Goal: Task Accomplishment & Management: Manage account settings

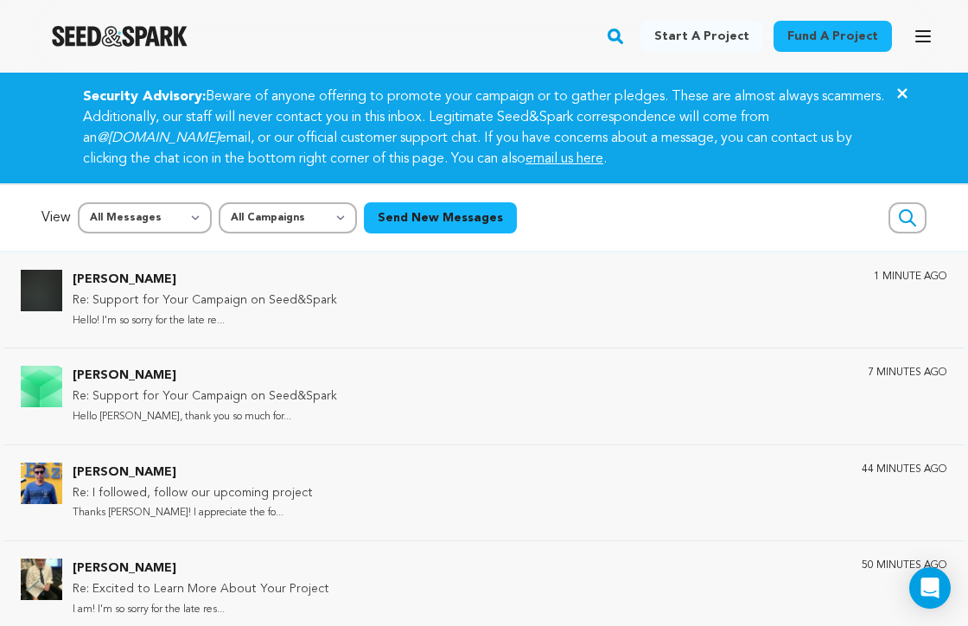
click at [113, 30] on img "Seed&Spark Homepage" at bounding box center [120, 36] width 136 height 21
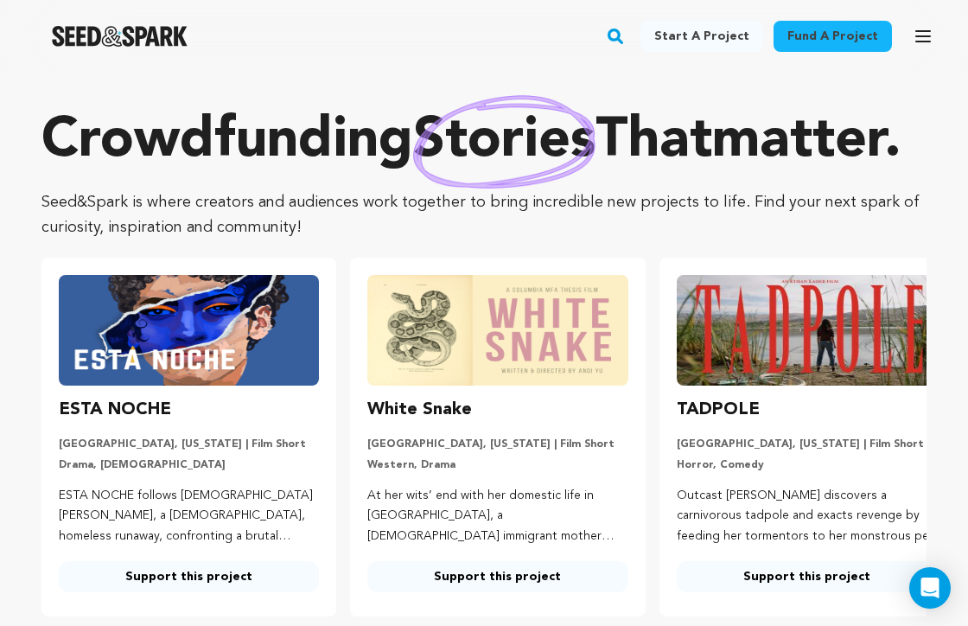
click at [905, 29] on div "Fund a project Start a project Search 1" at bounding box center [470, 36] width 941 height 45
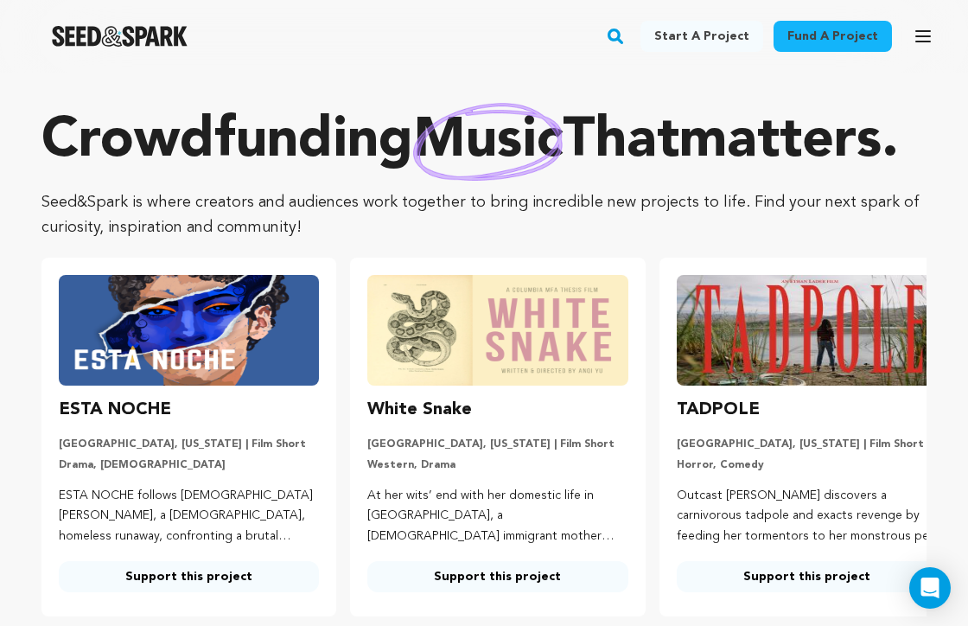
click at [929, 36] on icon "button" at bounding box center [924, 36] width 14 height 10
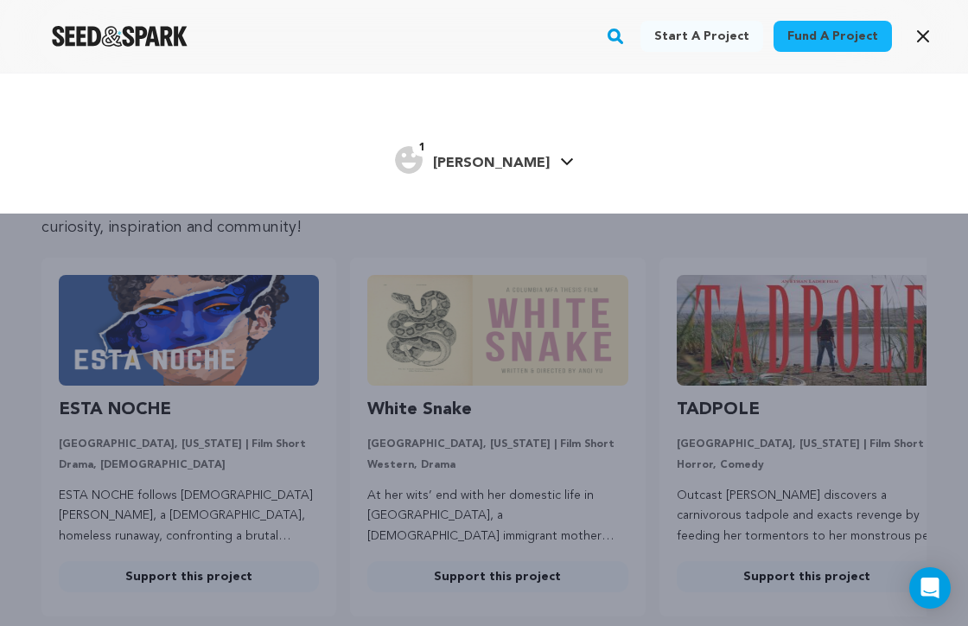
click at [509, 167] on link "1 Seth Seth" at bounding box center [484, 158] width 179 height 31
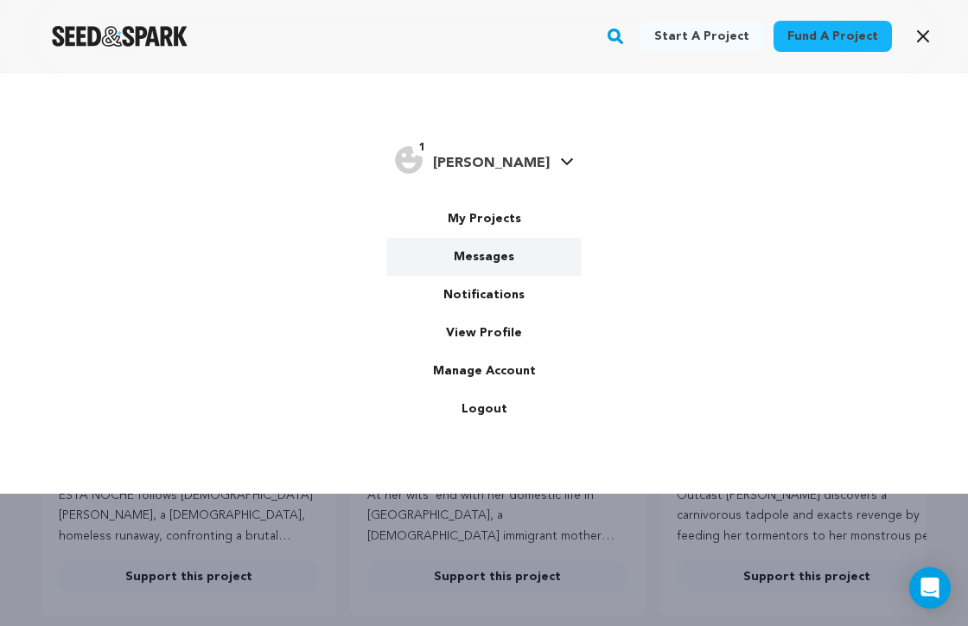
click at [487, 259] on link "Messages" at bounding box center [484, 257] width 194 height 38
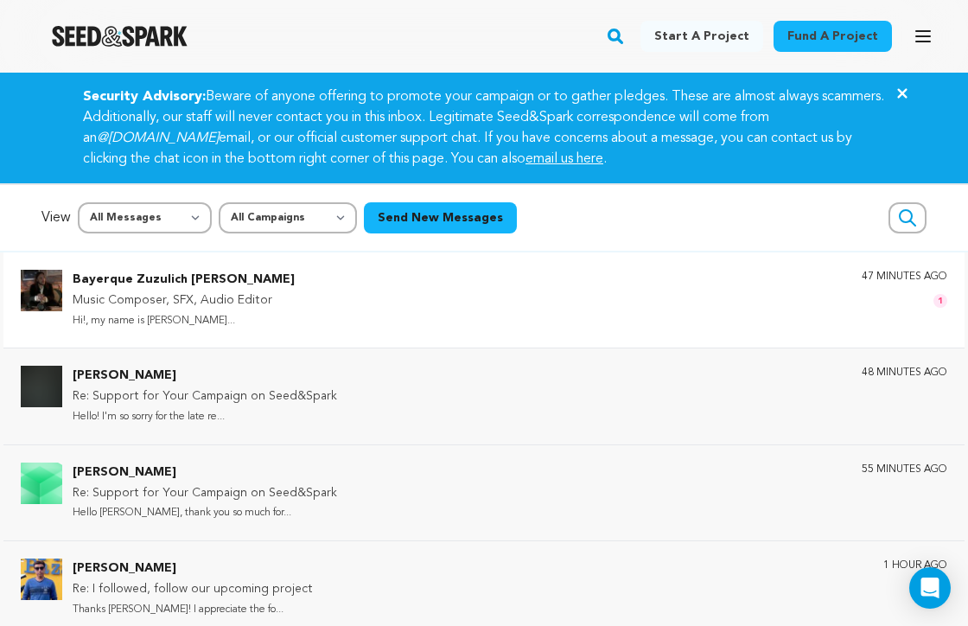
click at [314, 304] on div "Bayerque Zuzulich Duggan Music Composer, SFX, Audio Editor Hi!, my name is Dugg…" at bounding box center [510, 300] width 875 height 61
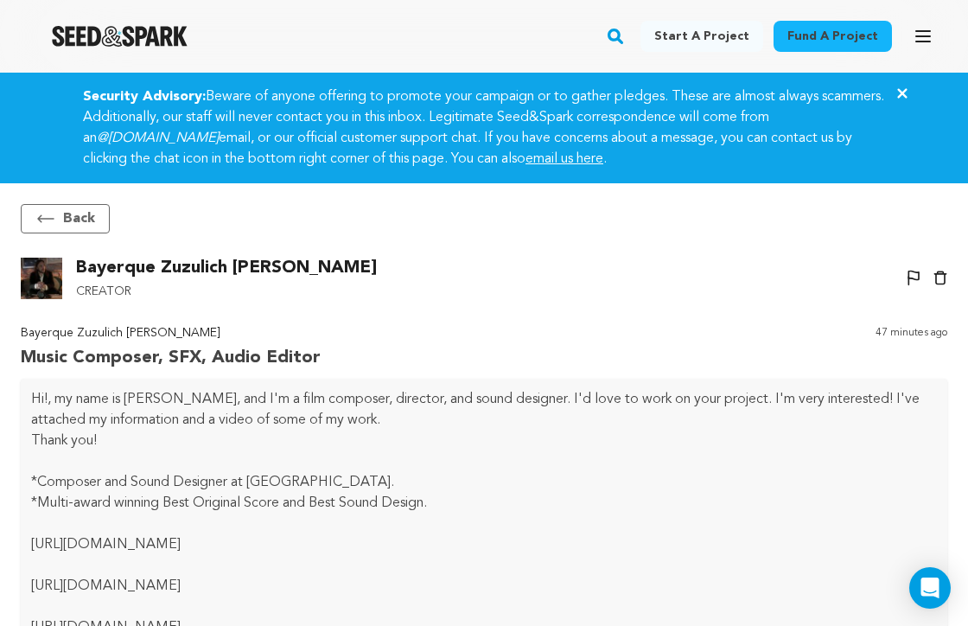
click at [56, 208] on button "Back" at bounding box center [65, 218] width 89 height 29
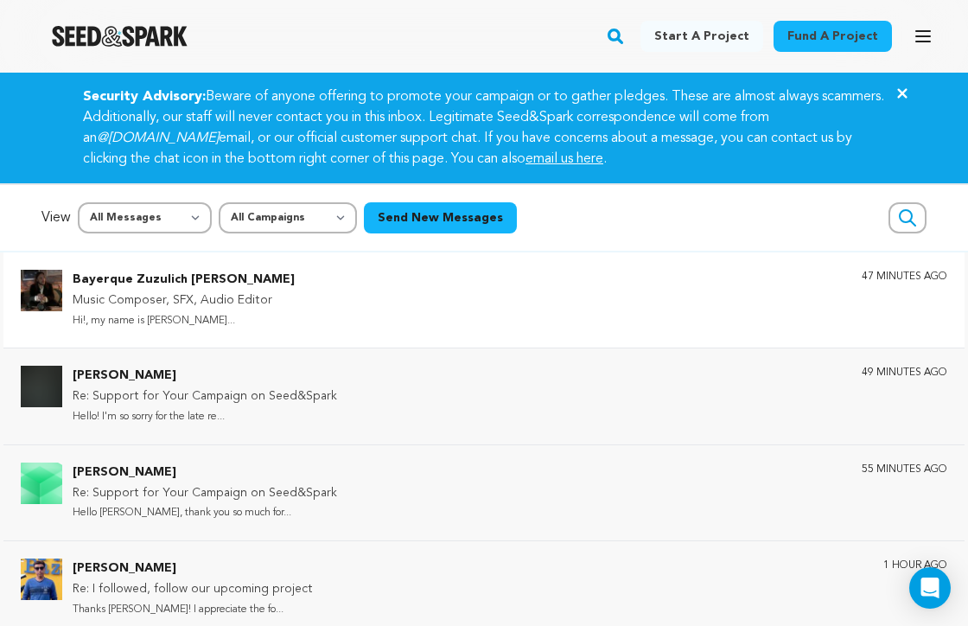
click at [927, 34] on icon "button" at bounding box center [923, 36] width 21 height 21
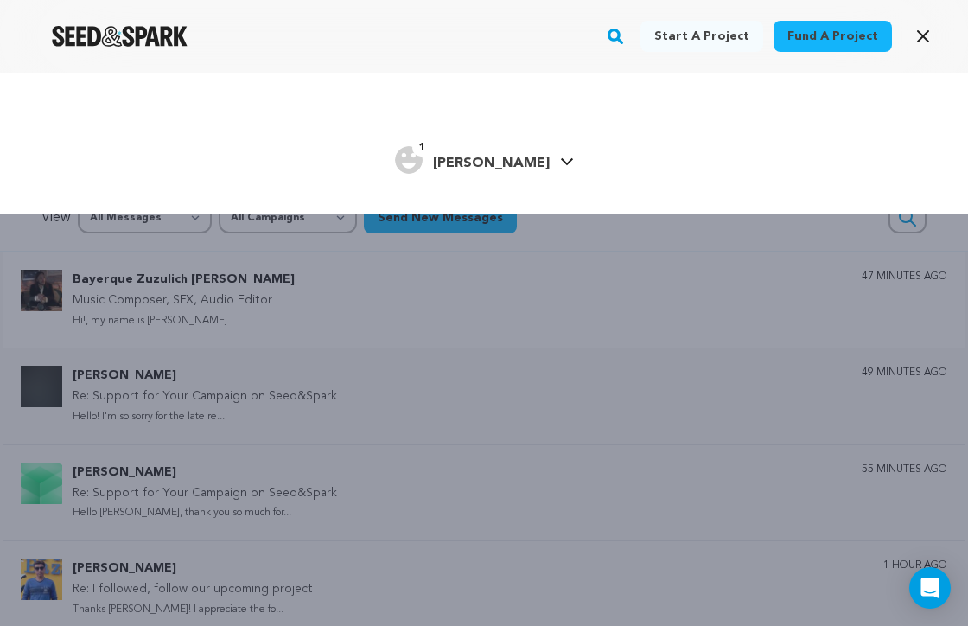
click at [512, 151] on link "1 Seth Seth" at bounding box center [484, 158] width 179 height 31
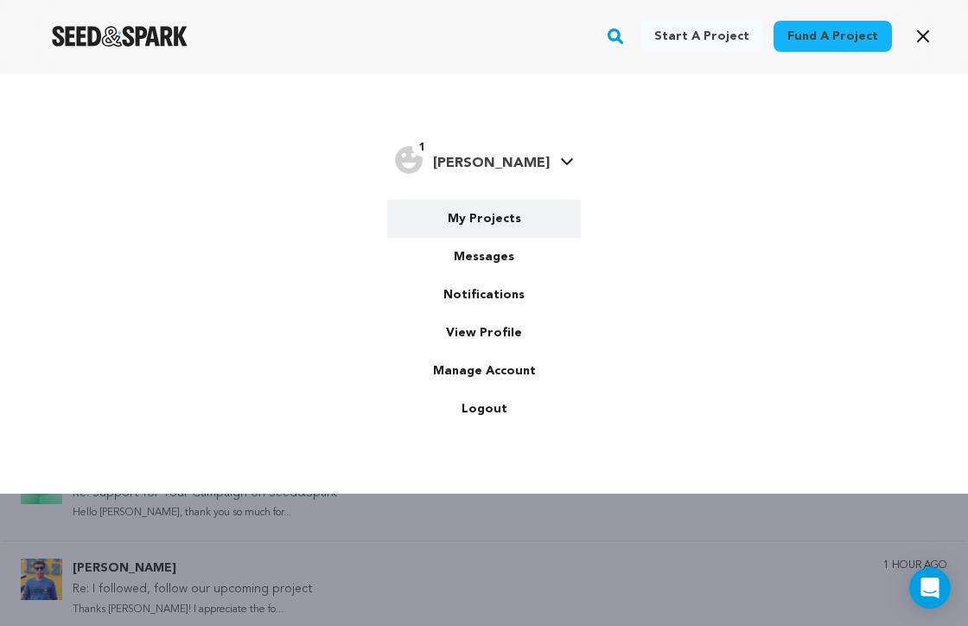
click at [508, 212] on link "My Projects" at bounding box center [484, 219] width 194 height 38
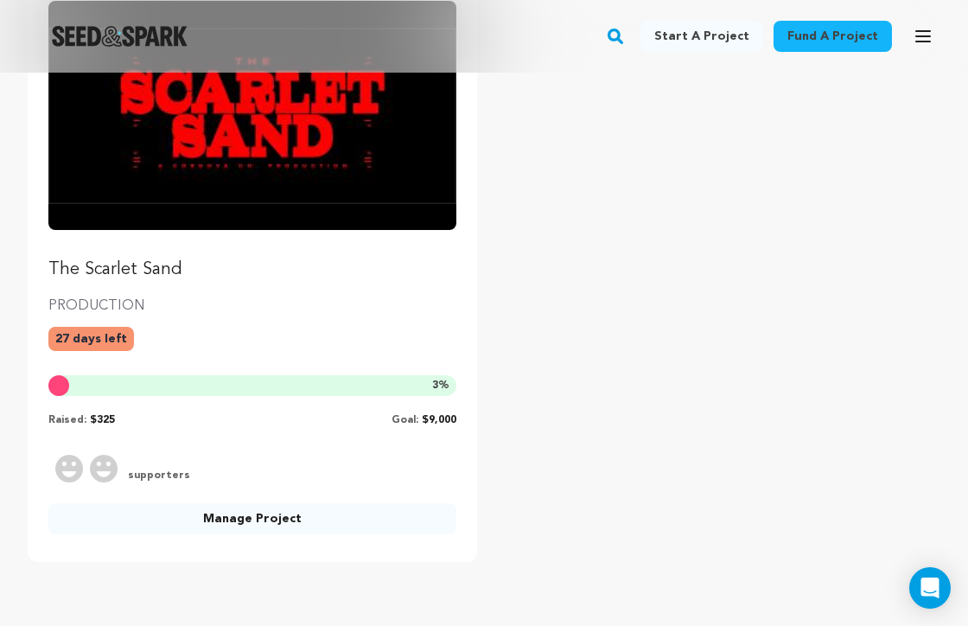
scroll to position [909, 0]
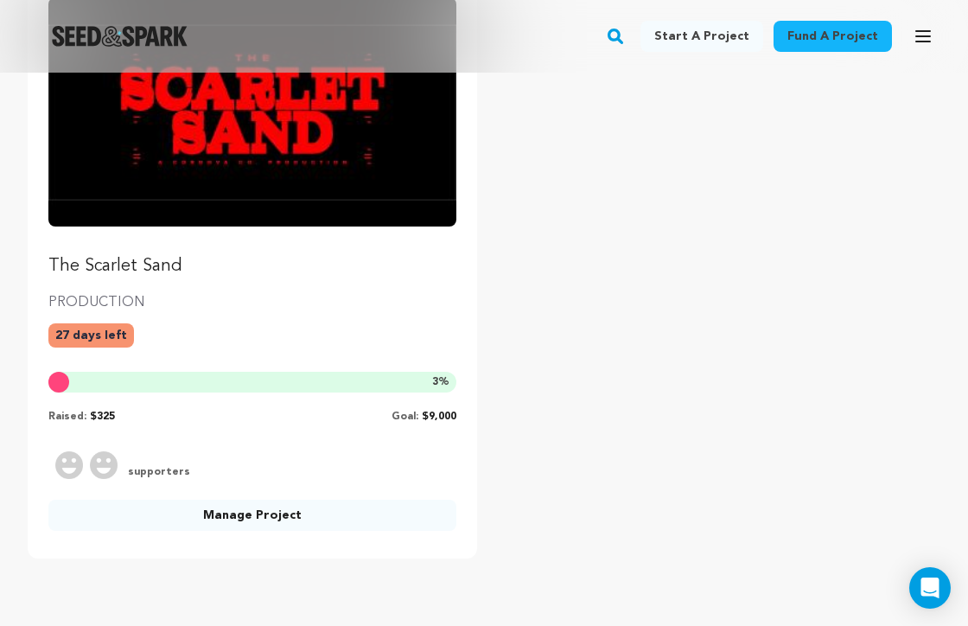
click at [242, 513] on link "Manage Project" at bounding box center [252, 515] width 408 height 31
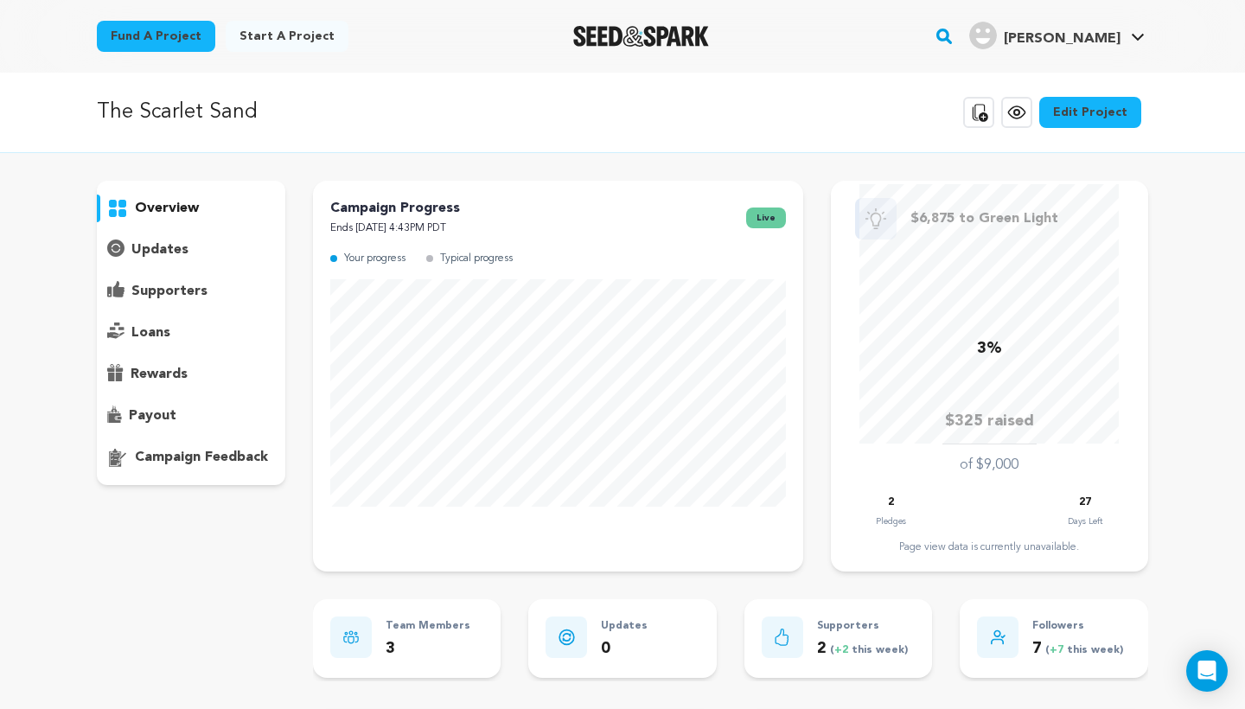
click at [968, 96] on div "Copy public preview link View project Edit Project View more option View more o…" at bounding box center [1055, 112] width 185 height 45
click at [968, 106] on link "Edit Project" at bounding box center [1090, 112] width 102 height 31
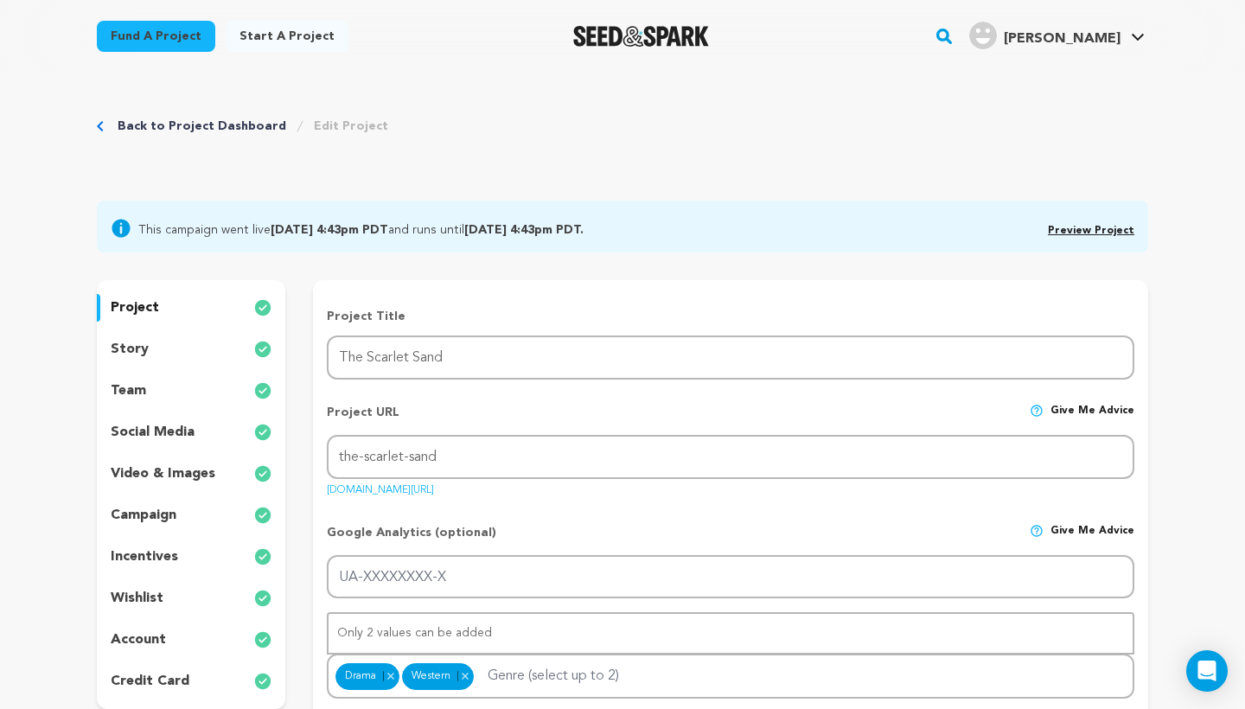
click at [145, 475] on p "video & images" at bounding box center [163, 473] width 105 height 21
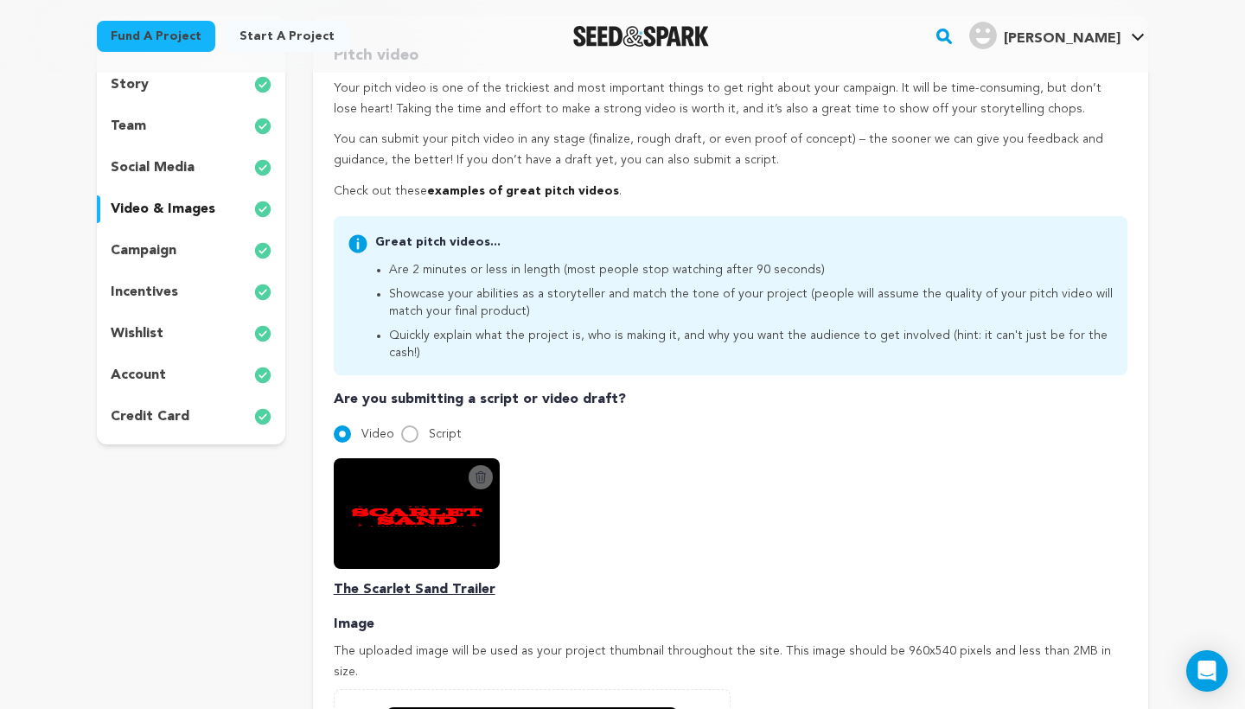
scroll to position [262, 0]
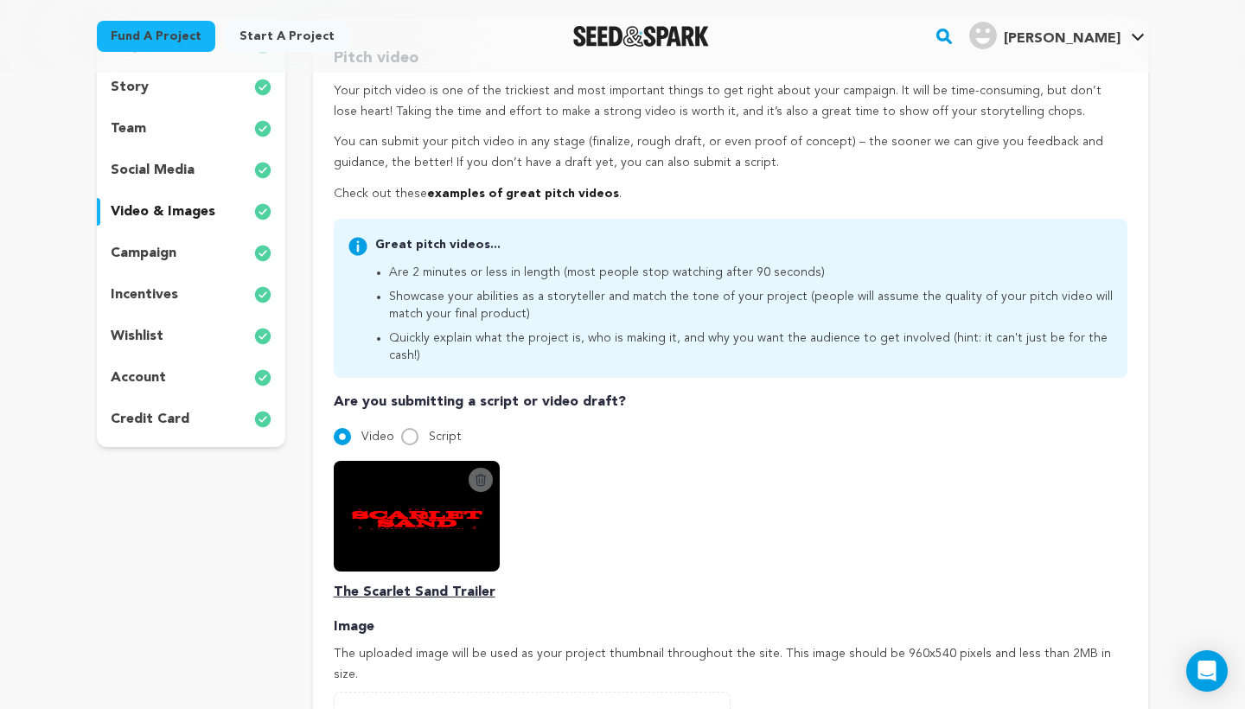
click at [481, 473] on icon at bounding box center [481, 480] width 14 height 14
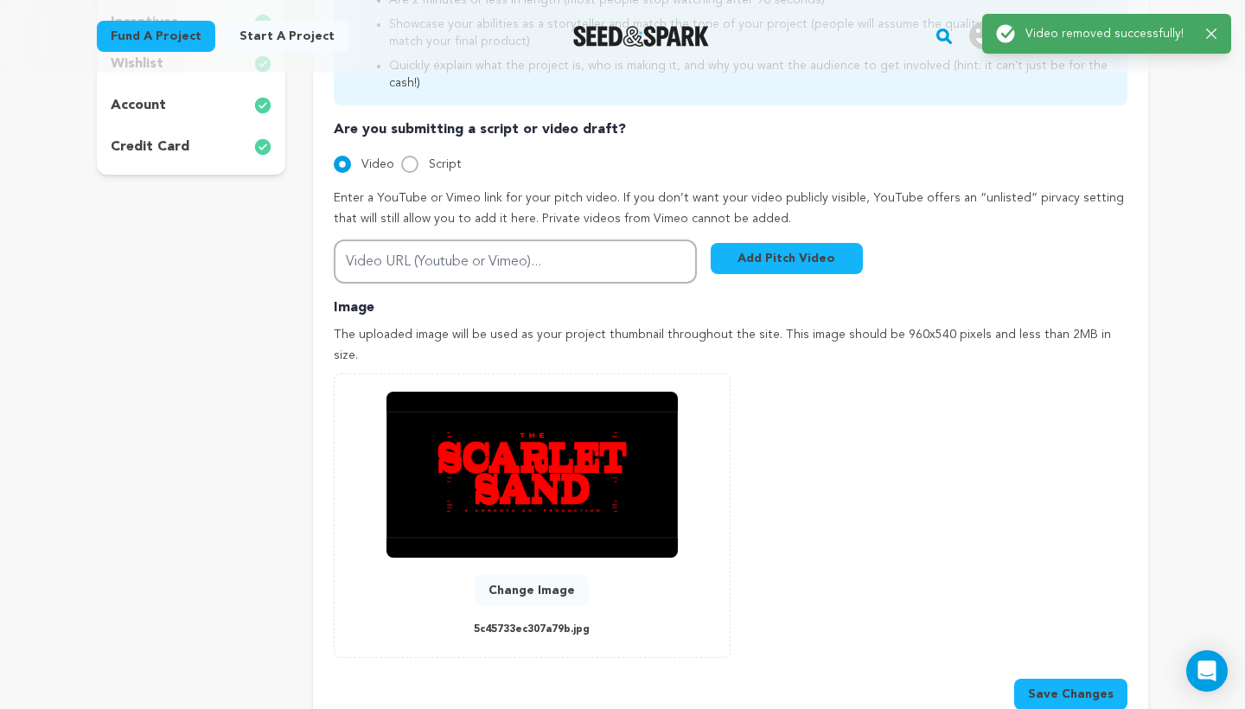
scroll to position [531, 0]
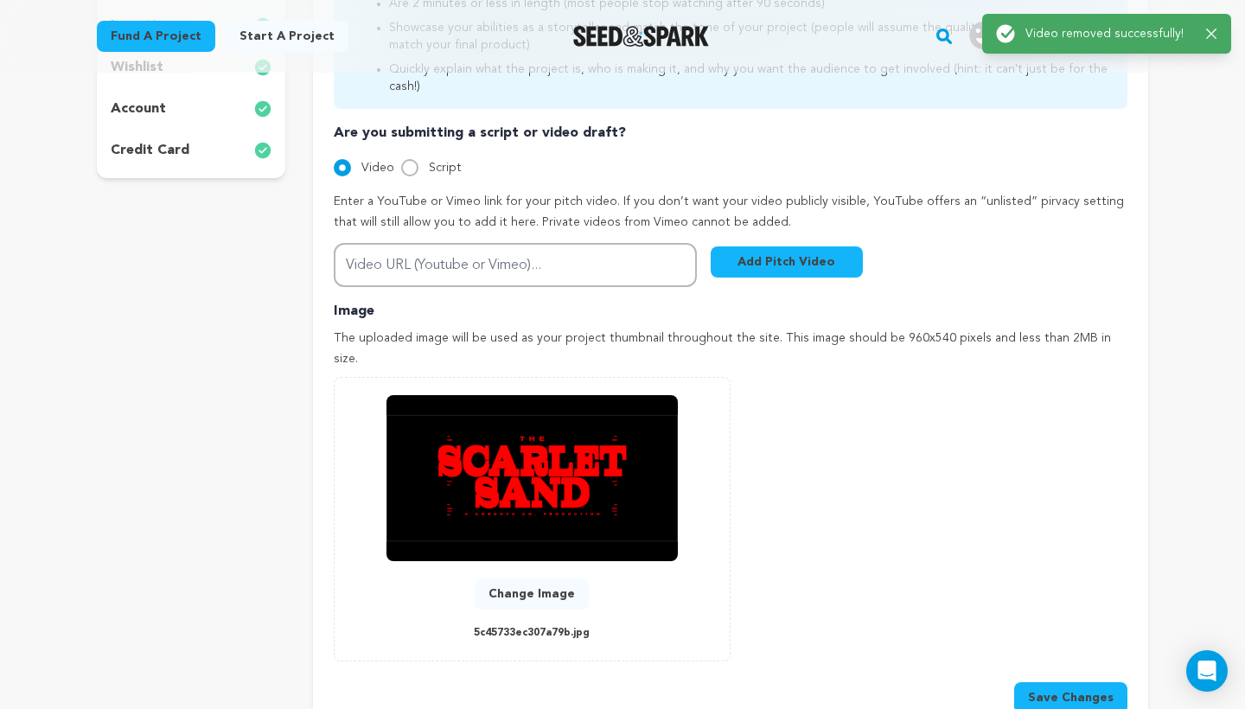
click at [782, 246] on button "Add Pitch Video" at bounding box center [787, 261] width 152 height 31
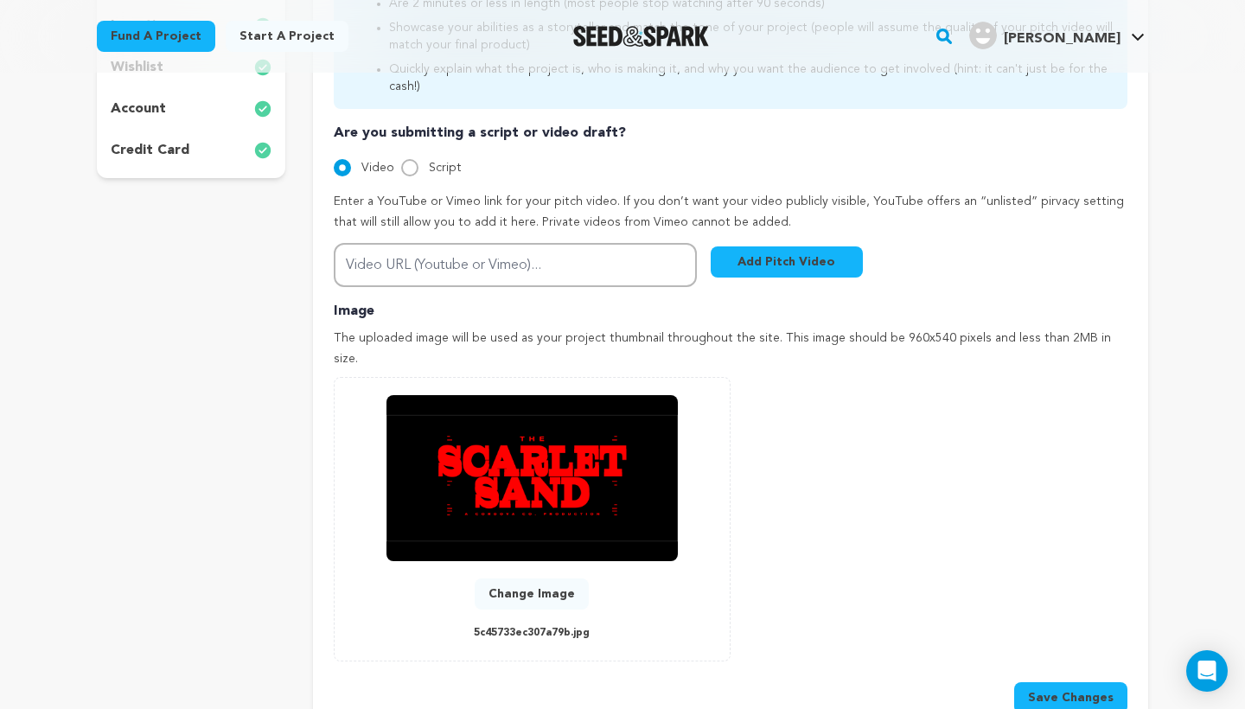
click at [806, 246] on button "Add Pitch Video" at bounding box center [787, 261] width 152 height 31
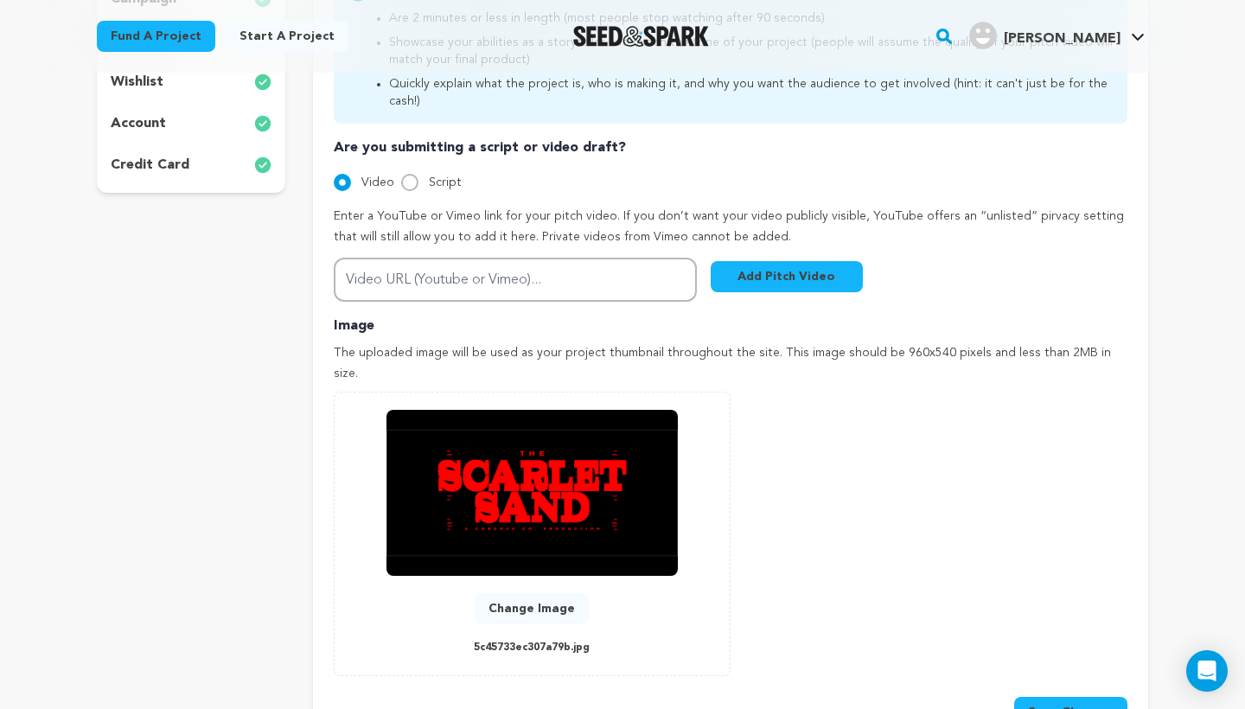
scroll to position [507, 0]
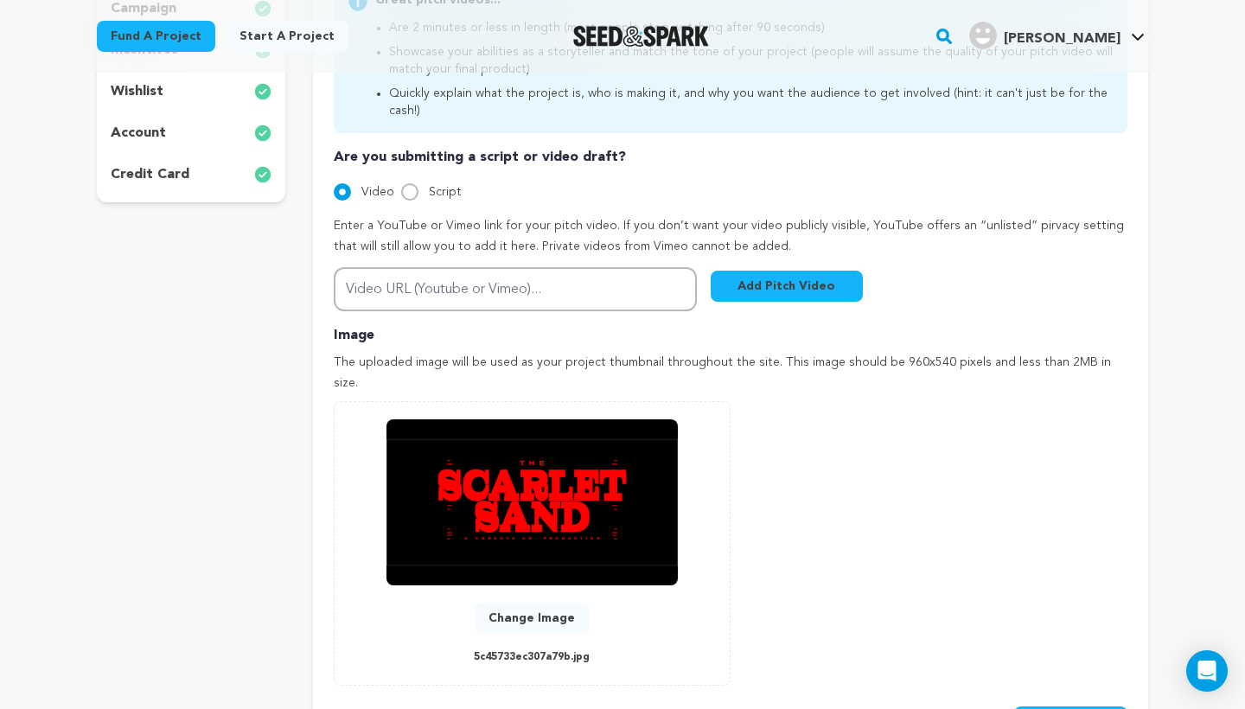
click at [789, 271] on button "Add Pitch Video" at bounding box center [787, 286] width 152 height 31
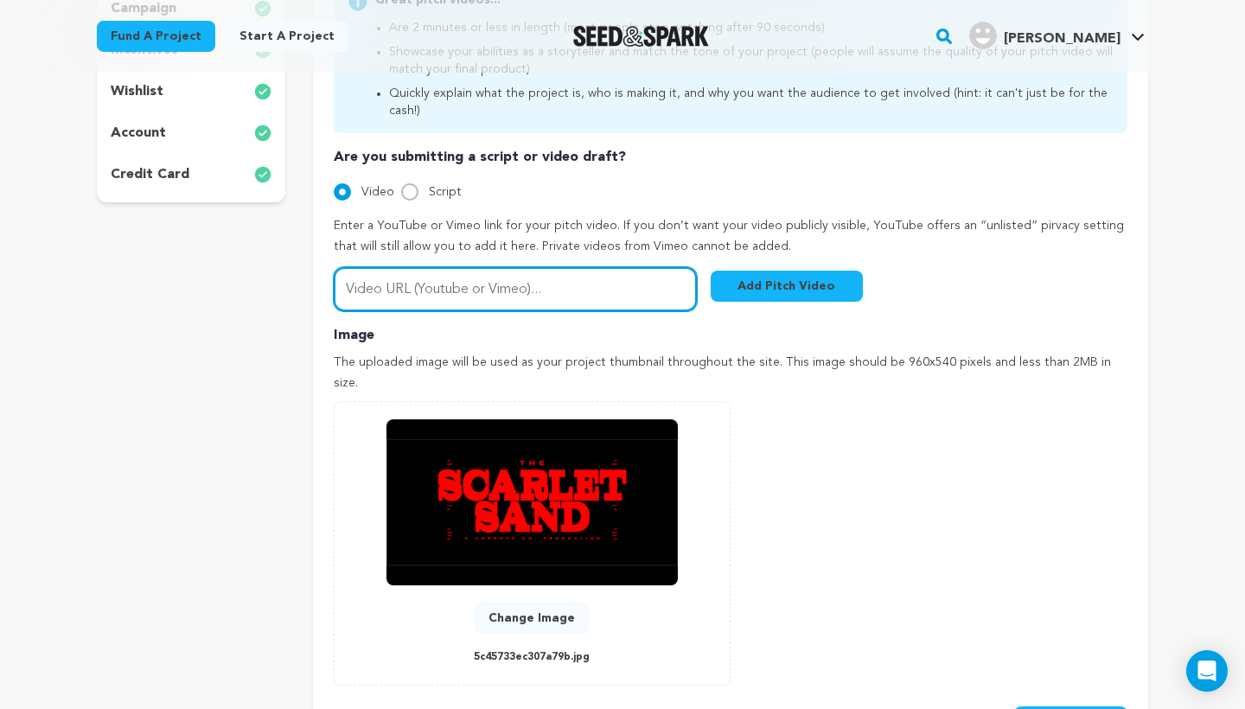
click at [610, 267] on input "Video URL (Youtube or Vimeo)..." at bounding box center [515, 289] width 363 height 44
paste input "https://vimeo.com/1120214231"
type input "https://vimeo.com/1120214231"
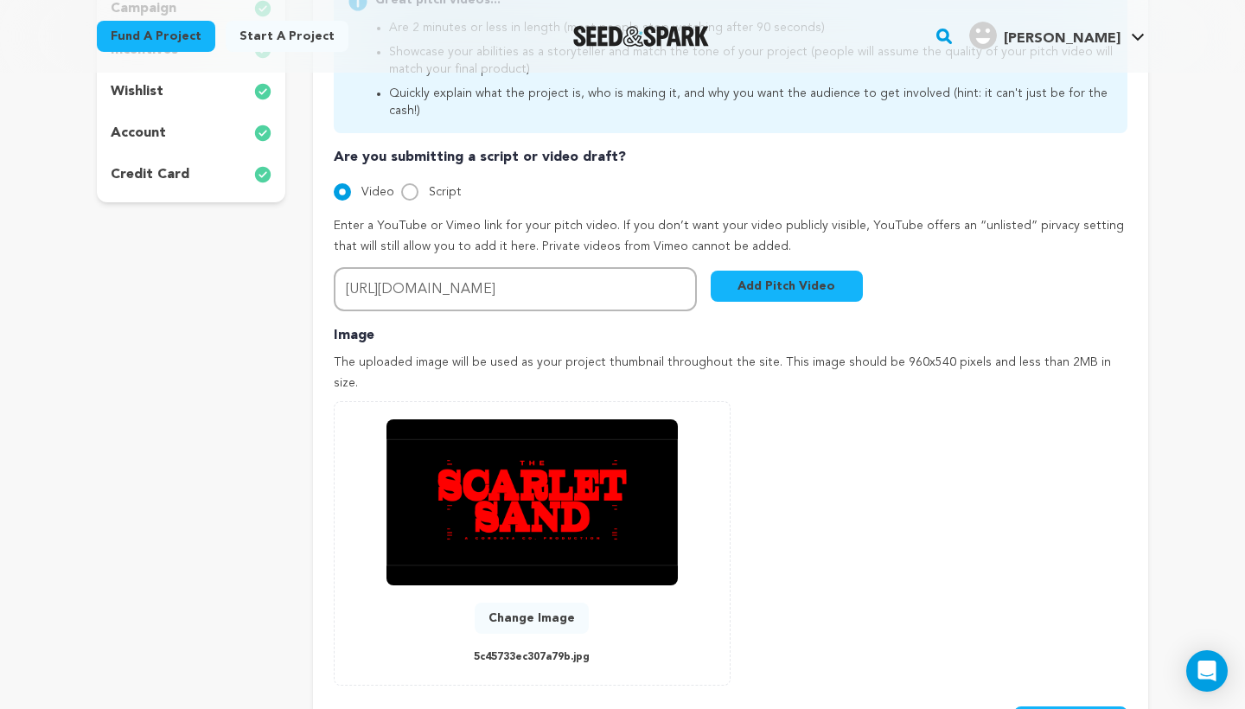
click at [781, 271] on button "Add Pitch Video" at bounding box center [787, 286] width 152 height 31
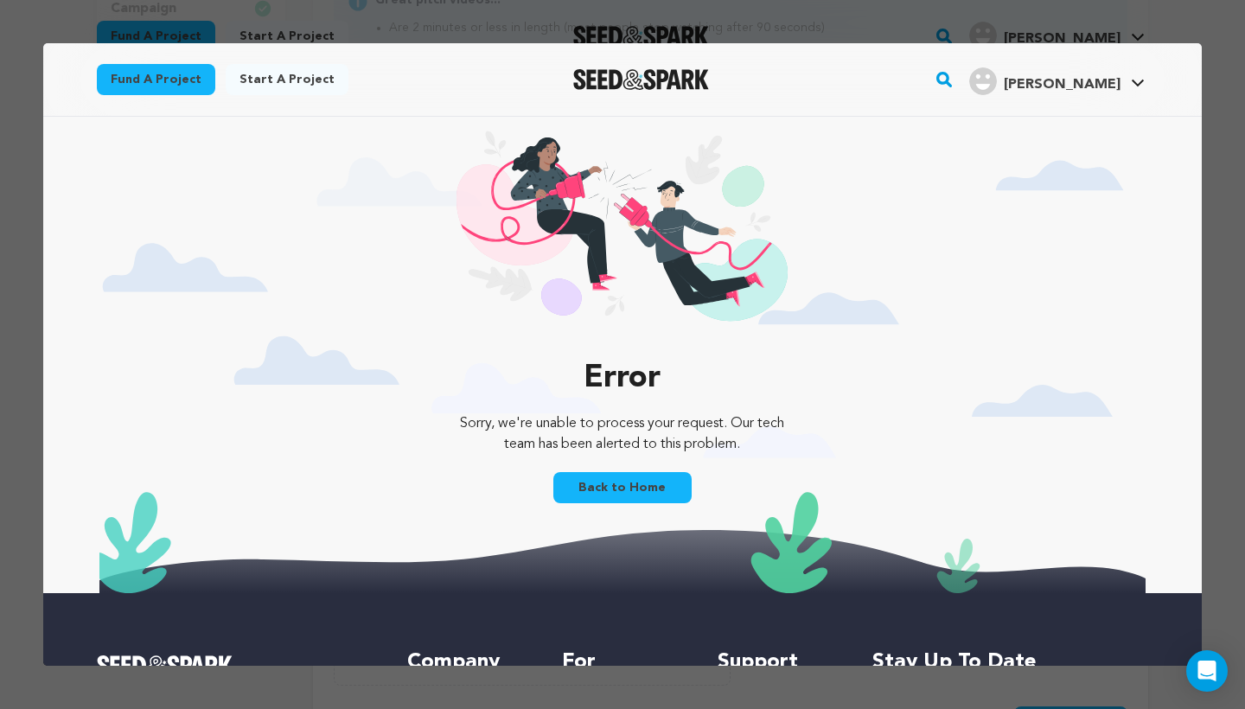
scroll to position [0, 0]
click at [628, 481] on link "Back to Home" at bounding box center [622, 487] width 138 height 31
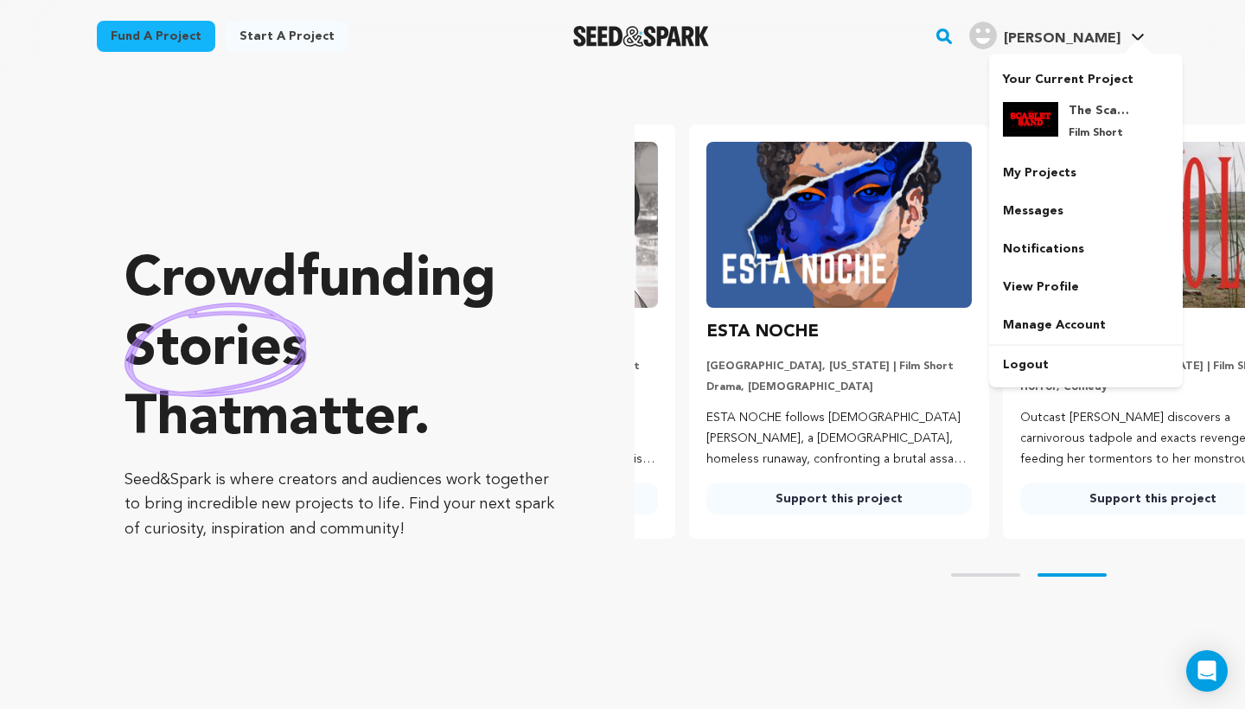
click at [1092, 54] on div "Your Current Project The Scarlet Sand Film Short" at bounding box center [1086, 221] width 194 height 334
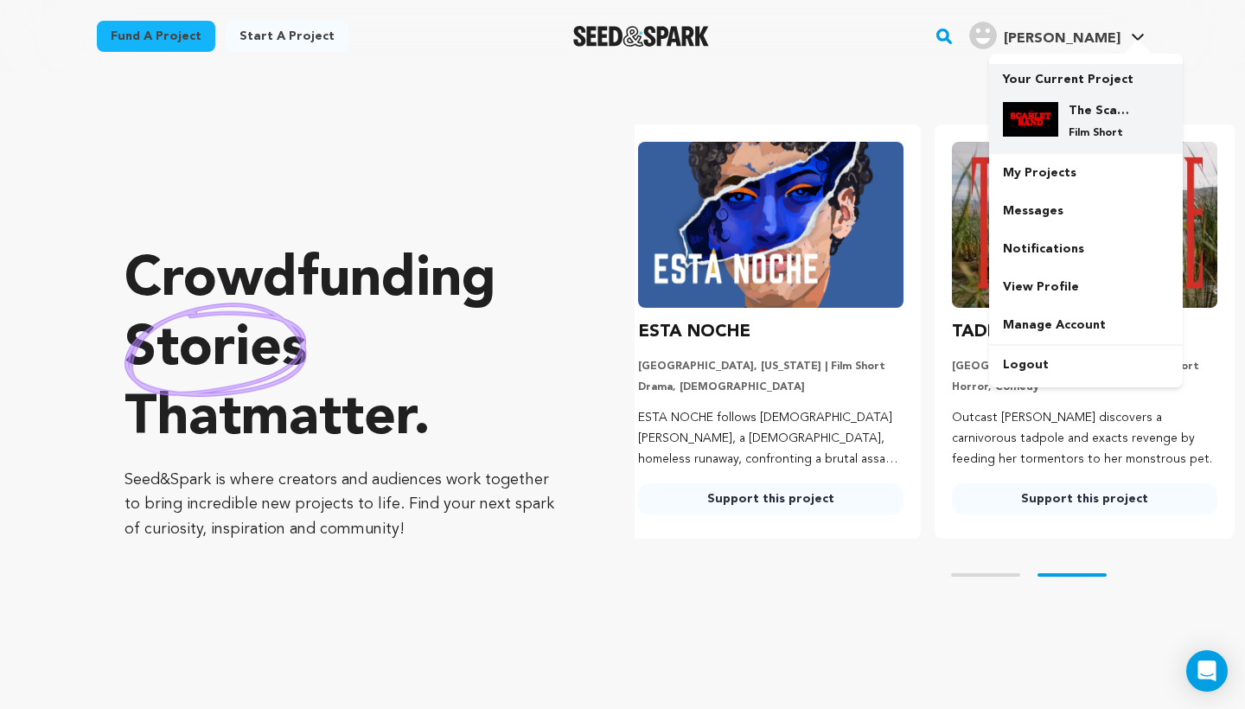
click at [1078, 110] on h4 "The Scarlet Sand" at bounding box center [1100, 110] width 62 height 17
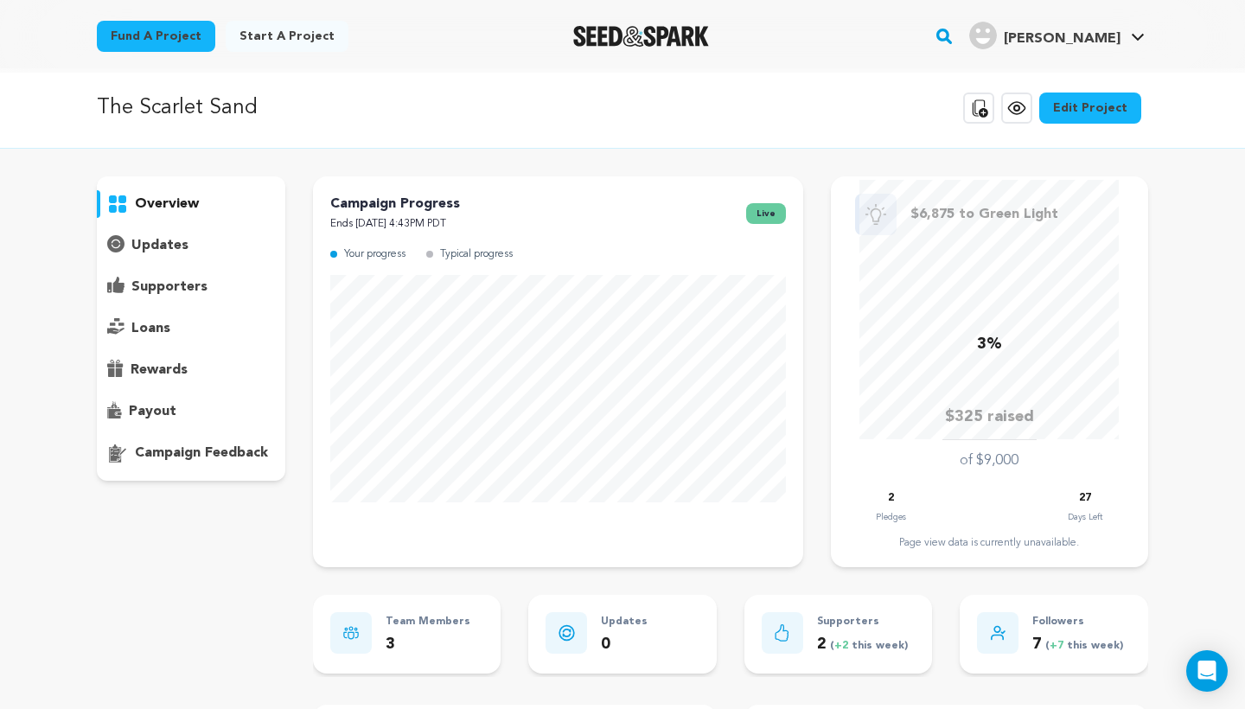
scroll to position [10, 0]
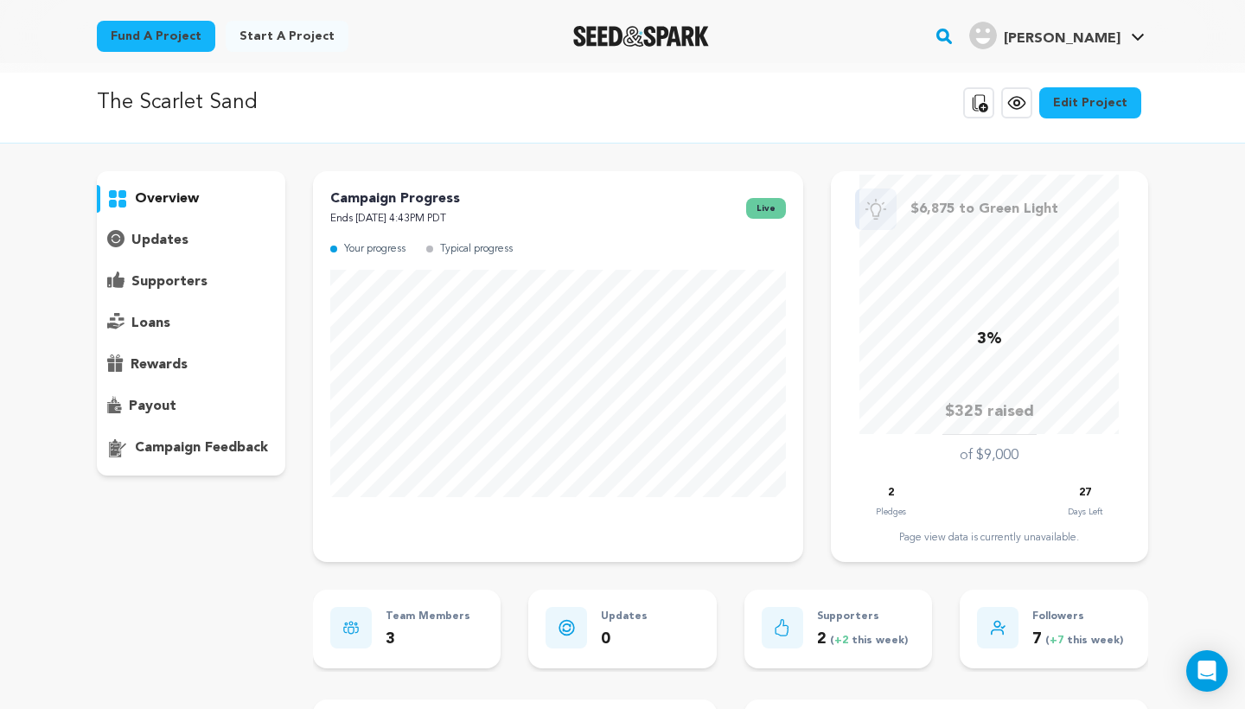
click at [1097, 101] on link "Edit Project" at bounding box center [1090, 102] width 102 height 31
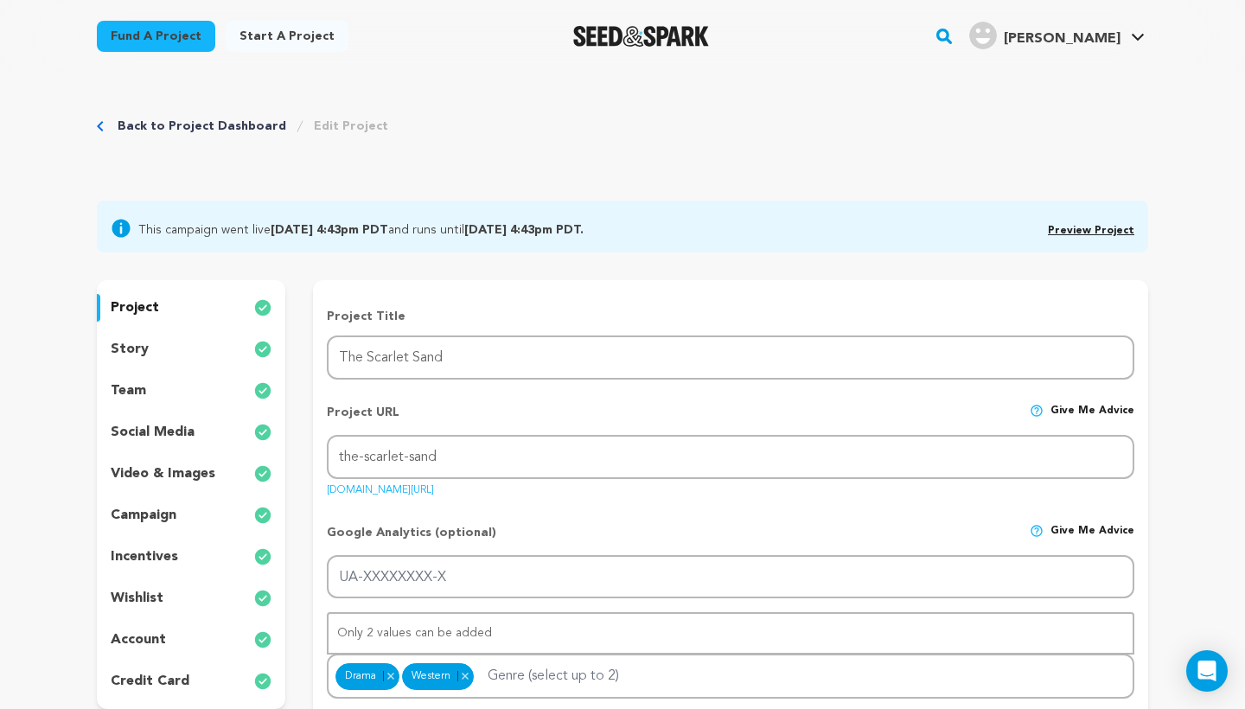
click at [155, 468] on p "video & images" at bounding box center [163, 473] width 105 height 21
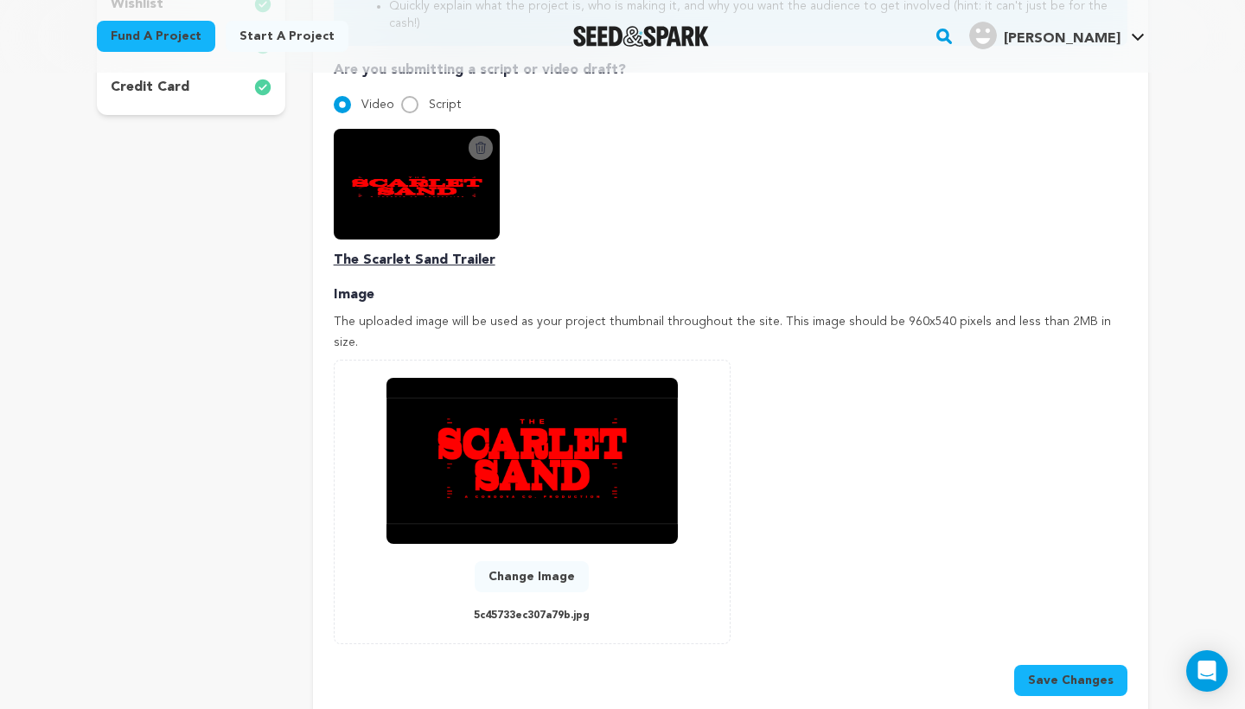
scroll to position [594, 0]
click at [512, 561] on button "Change Image" at bounding box center [532, 576] width 114 height 31
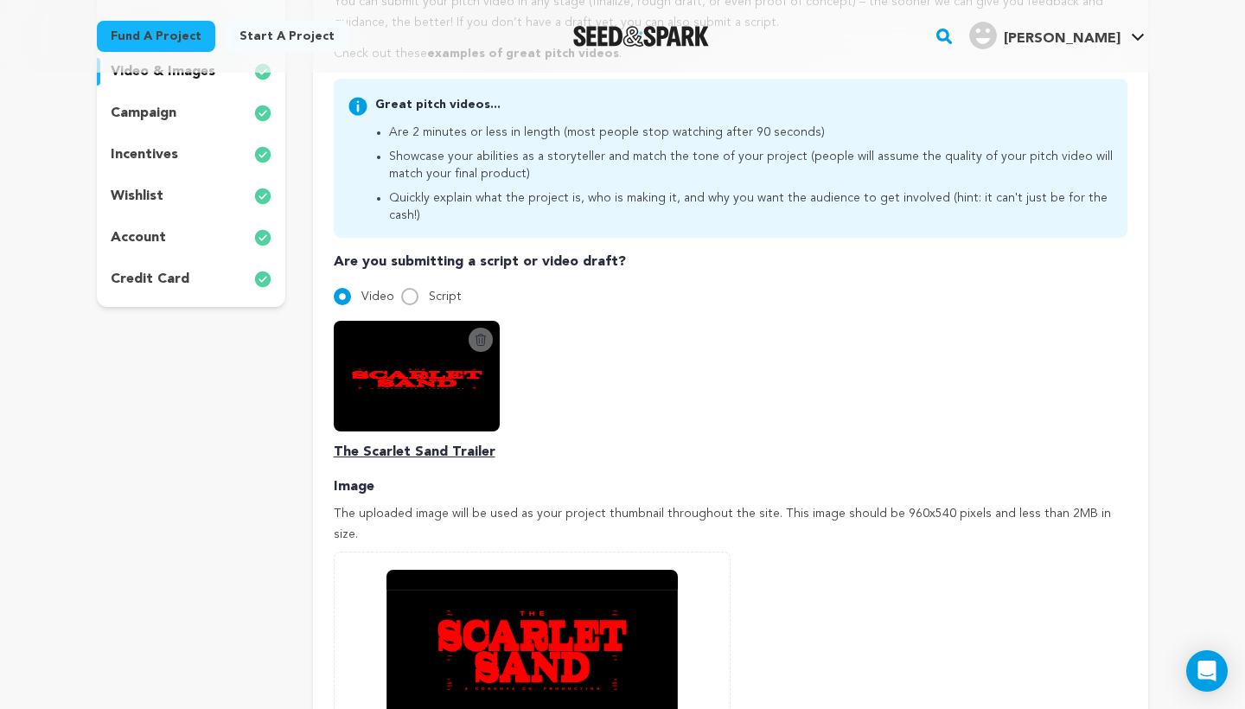
scroll to position [396, 0]
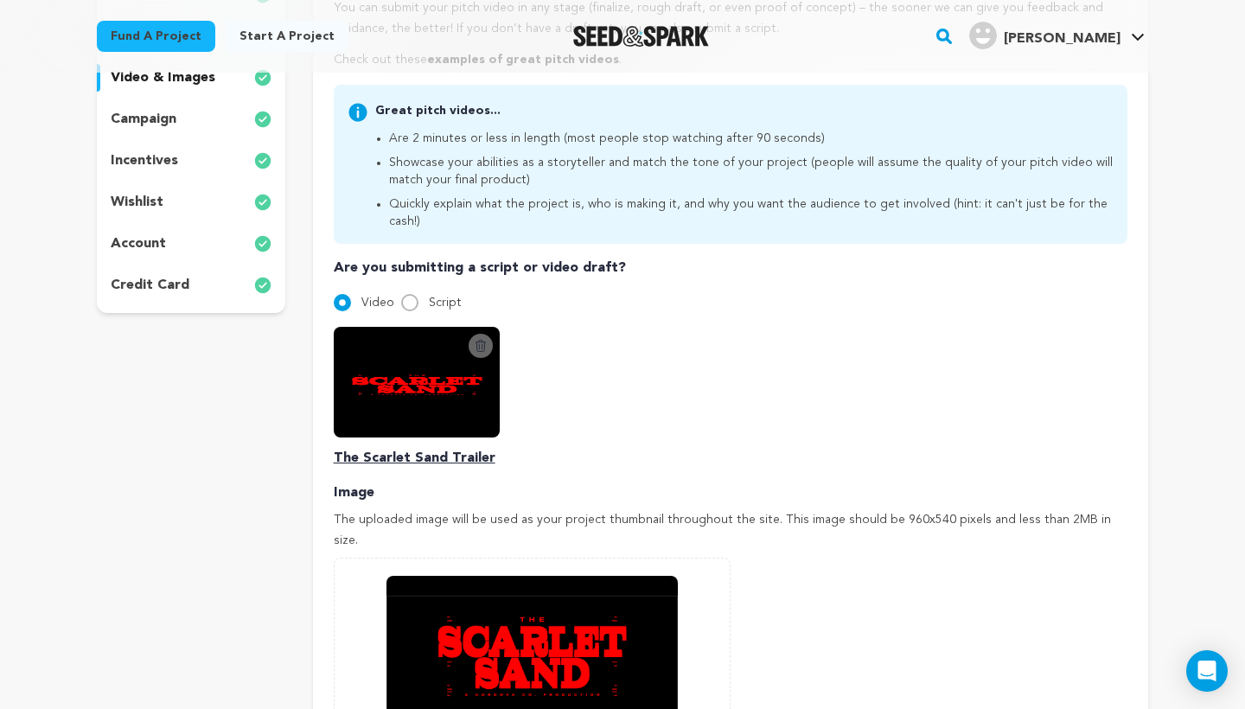
click at [483, 339] on icon at bounding box center [481, 346] width 14 height 14
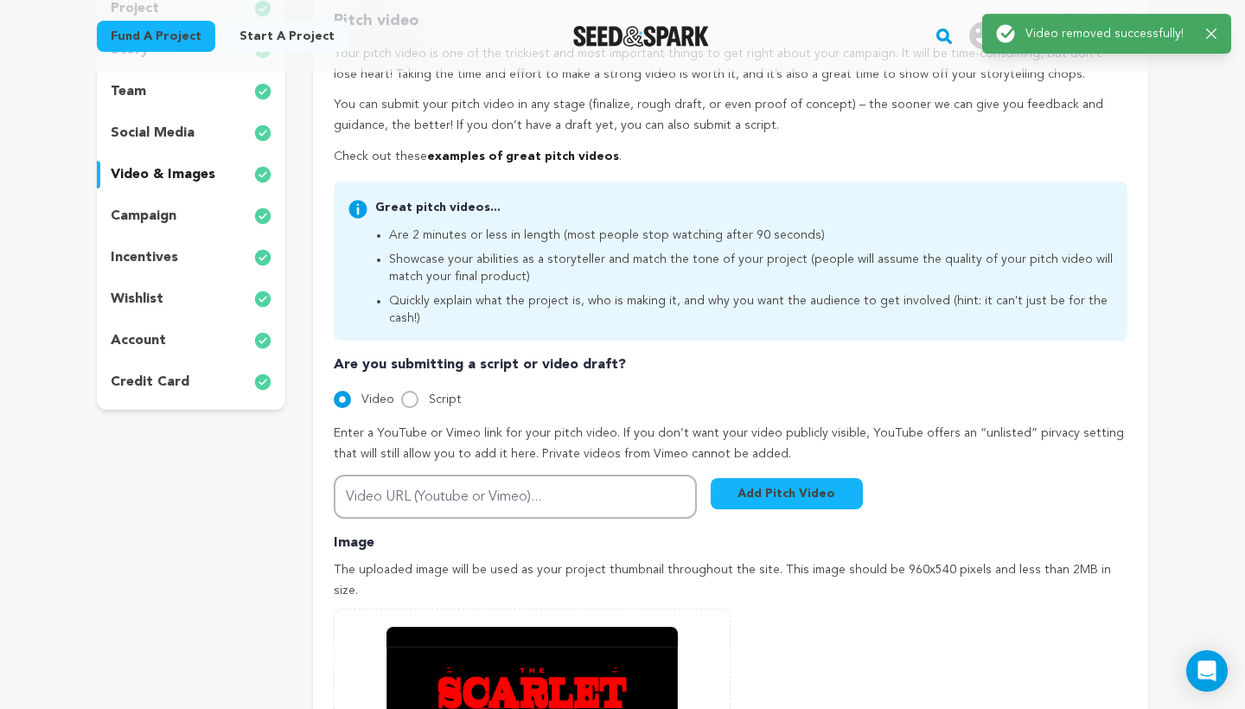
scroll to position [294, 0]
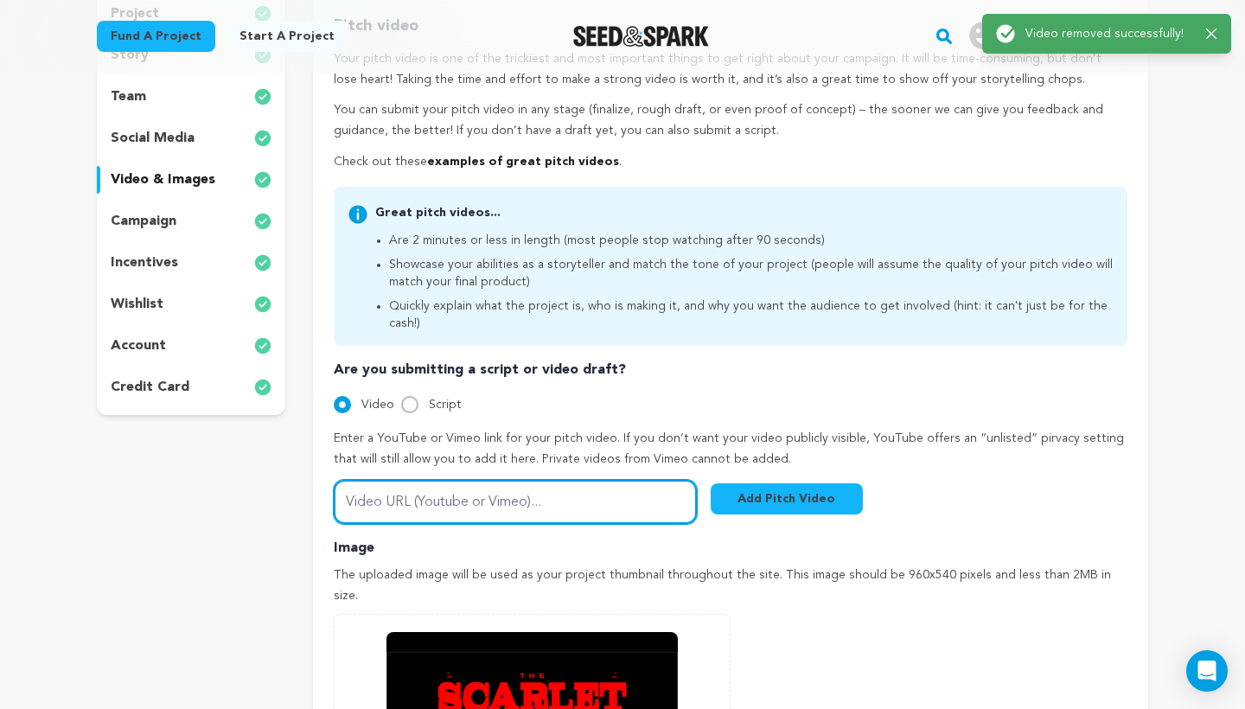
click at [638, 480] on input "Video URL (Youtube or Vimeo)..." at bounding box center [515, 502] width 363 height 44
paste input "[URL][DOMAIN_NAME]"
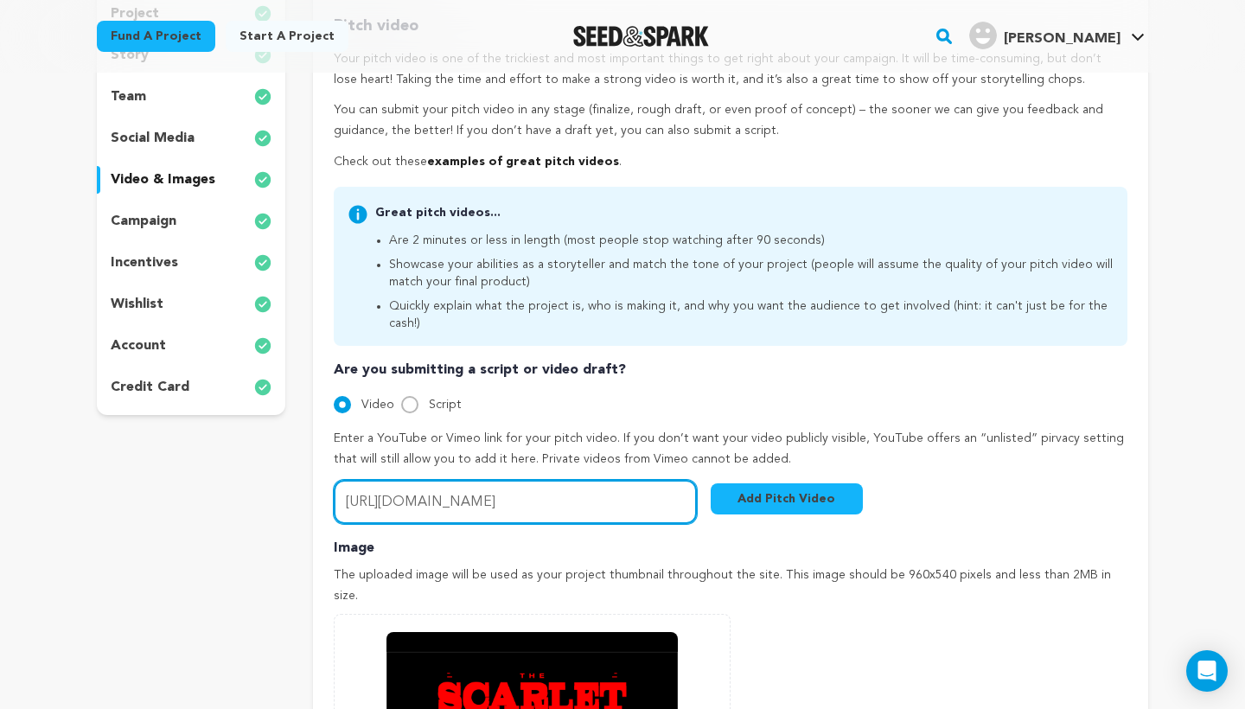
drag, startPoint x: 576, startPoint y: 482, endPoint x: 89, endPoint y: 469, distance: 487.0
click at [89, 469] on div "Back to Project Dashboard Edit Project This campaign went live [DATE] 4:43pm PD…" at bounding box center [622, 693] width 1107 height 1828
paste input "?share=copy"
type input "[URL][DOMAIN_NAME]"
click at [782, 483] on button "Add Pitch Video" at bounding box center [787, 498] width 152 height 31
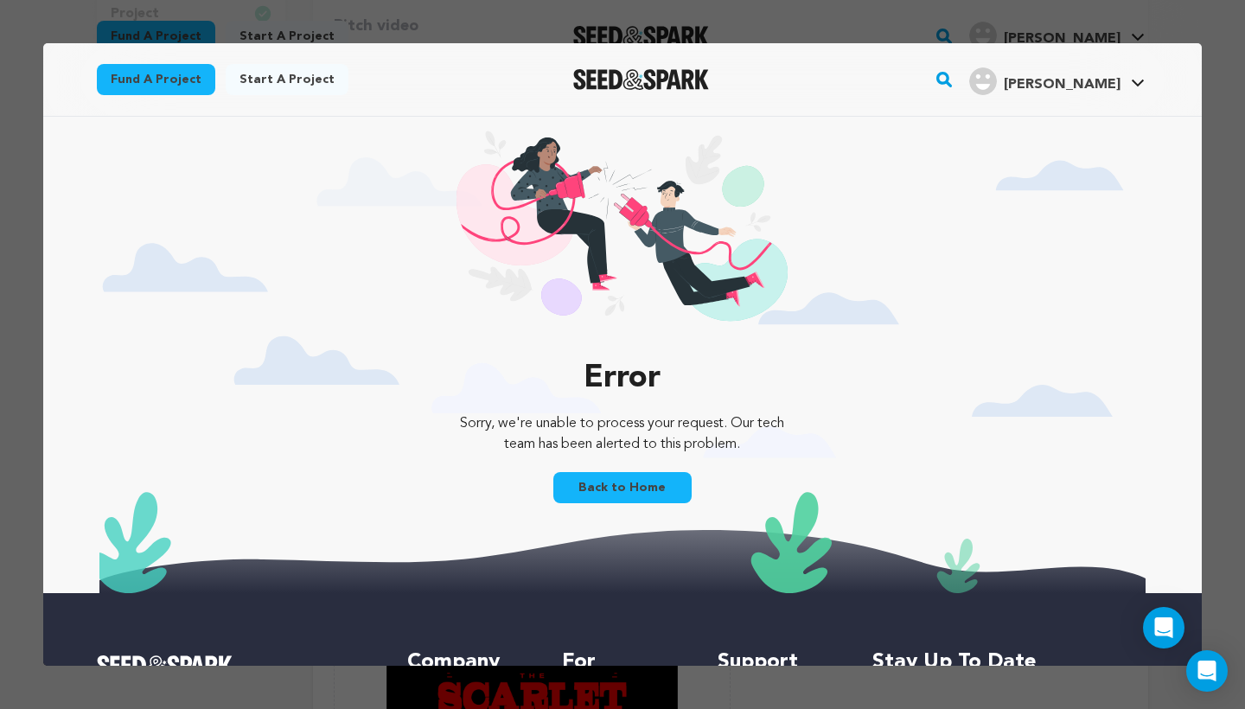
scroll to position [0, 0]
